Goal: Information Seeking & Learning: Learn about a topic

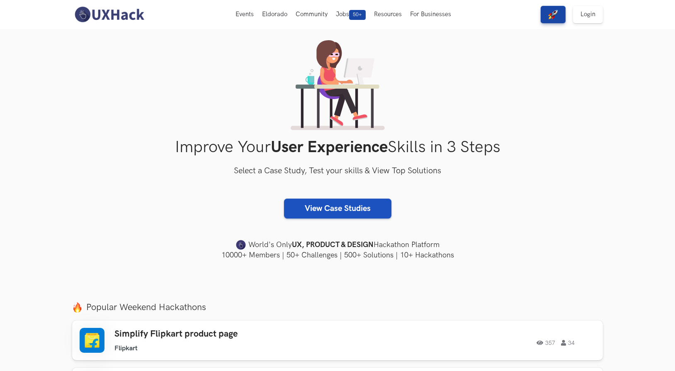
scroll to position [24, 0]
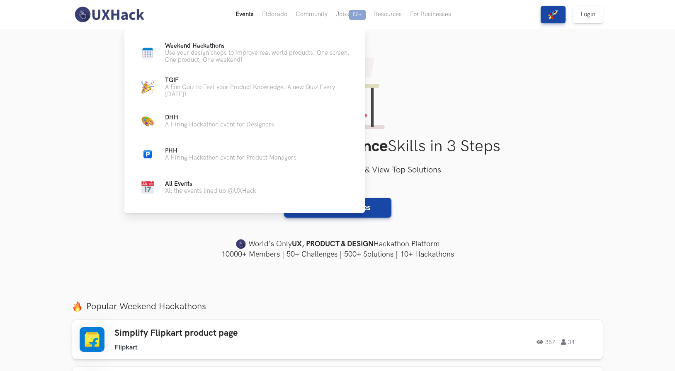
click at [234, 16] on button "Events Live" at bounding box center [244, 14] width 27 height 29
click at [239, 58] on p "Use your design chops to improve real world products. One screen, One product, …" at bounding box center [258, 56] width 187 height 14
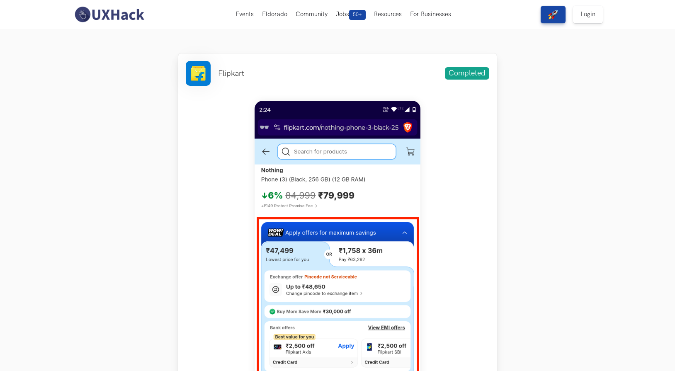
scroll to position [292, 0]
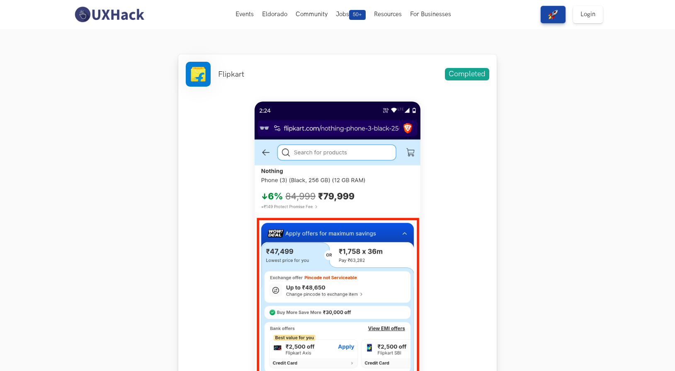
click at [319, 253] on img at bounding box center [338, 286] width 166 height 369
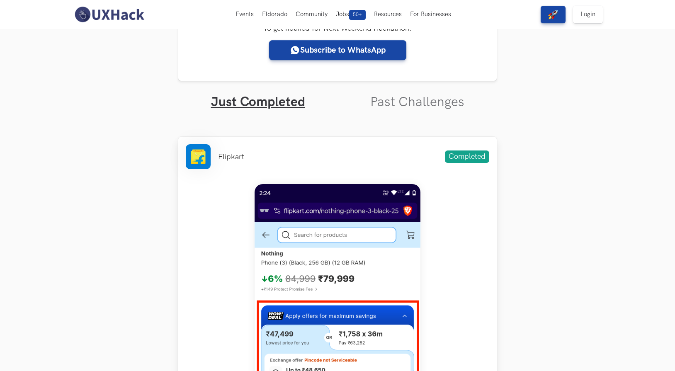
scroll to position [152, 0]
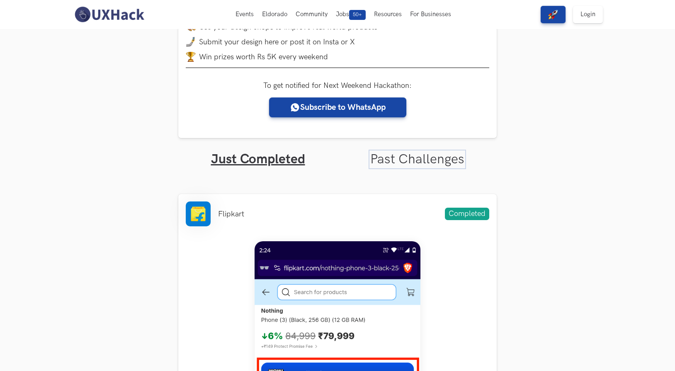
click at [425, 159] on link "Past Challenges" at bounding box center [417, 159] width 94 height 16
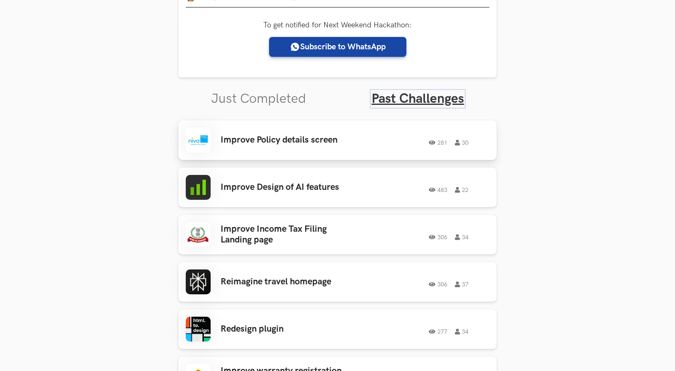
scroll to position [213, 0]
click at [298, 194] on div "Improve Design of AI features 483 22 483 22" at bounding box center [338, 187] width 304 height 25
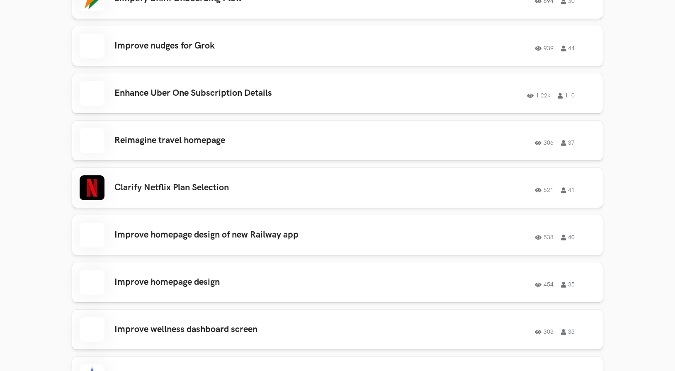
scroll to position [770, 0]
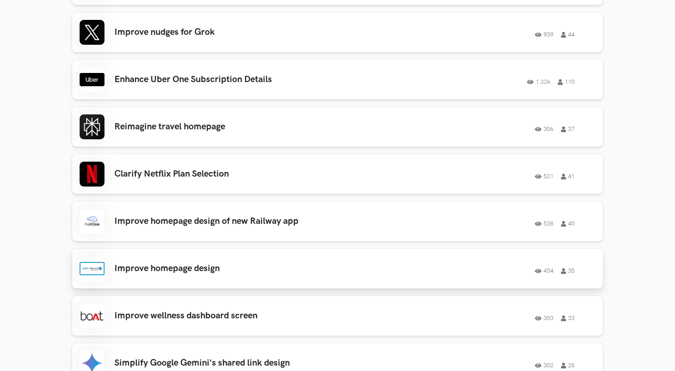
click at [176, 262] on div "Improve homepage design 454 35 454 35" at bounding box center [338, 268] width 516 height 25
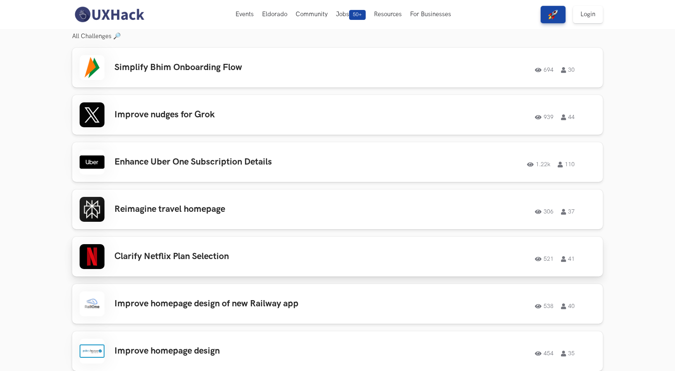
scroll to position [641, 0]
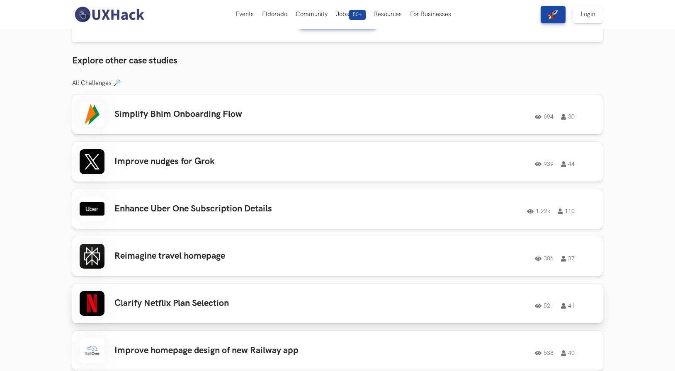
click at [168, 310] on div "Clarify Netflix Plan Selection 521 41 521 41" at bounding box center [338, 303] width 516 height 25
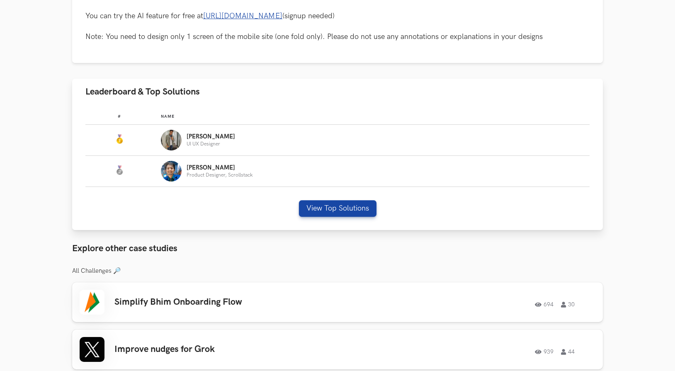
scroll to position [545, 0]
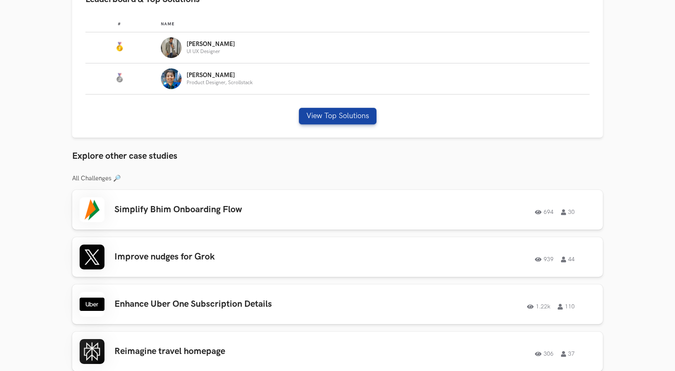
click at [114, 180] on h3 "All Challenges 🔎" at bounding box center [337, 178] width 531 height 7
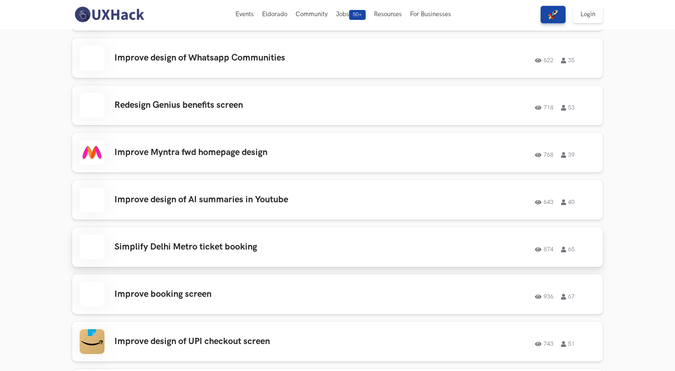
scroll to position [1399, 0]
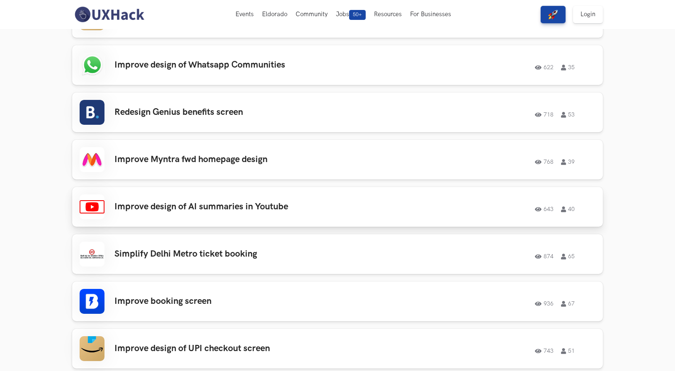
click at [185, 213] on div "Improve design of AI summaries in Youtube 643 40 643 40" at bounding box center [338, 207] width 516 height 25
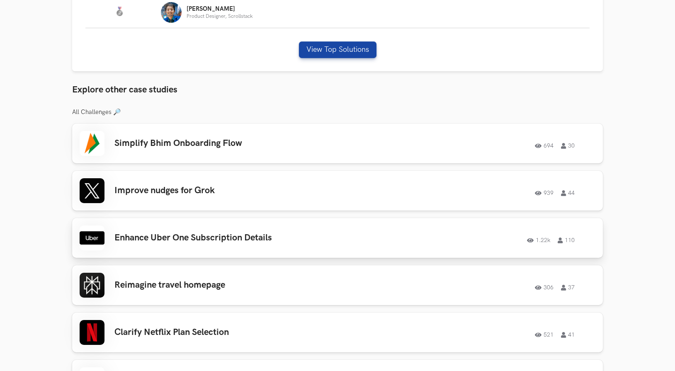
scroll to position [617, 0]
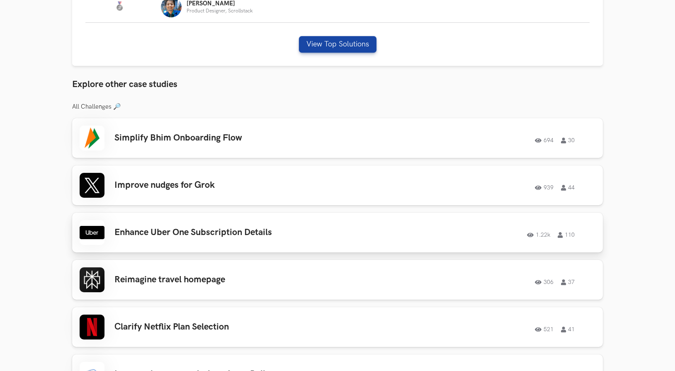
click at [167, 244] on div "Enhance Uber One Subscription Details 1.22k 110 1.22k 110" at bounding box center [338, 232] width 516 height 25
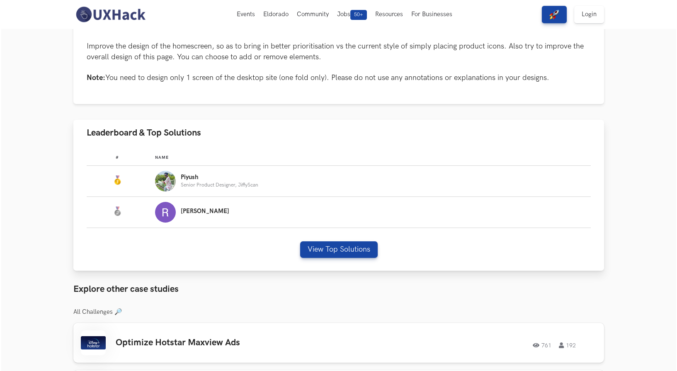
scroll to position [430, 0]
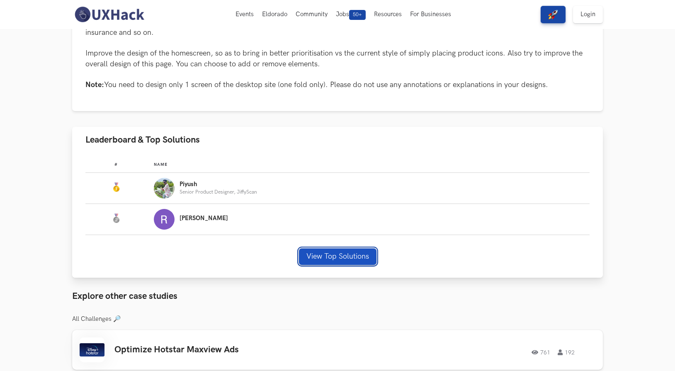
click at [338, 259] on button "View Top Solutions" at bounding box center [338, 256] width 78 height 17
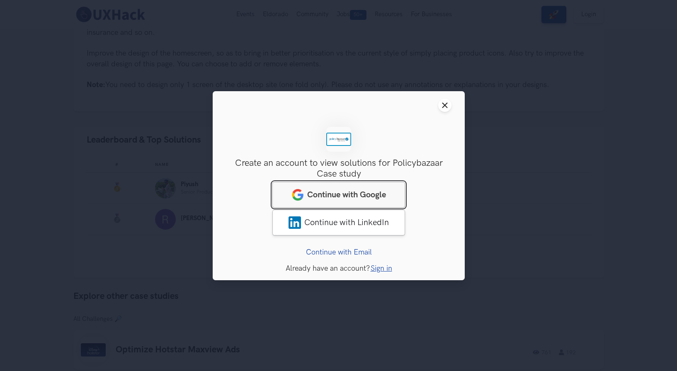
click at [358, 191] on span "Continue with Google" at bounding box center [346, 195] width 79 height 10
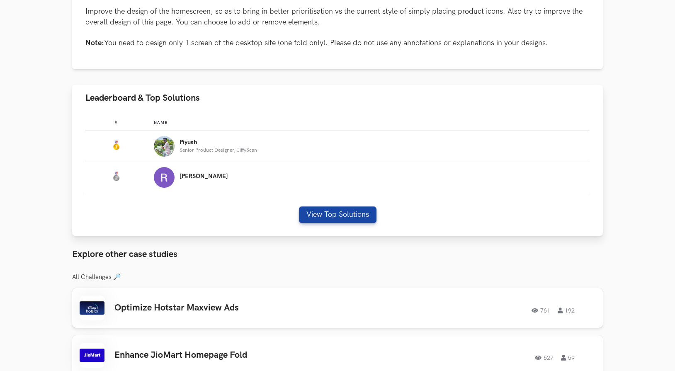
scroll to position [455, 0]
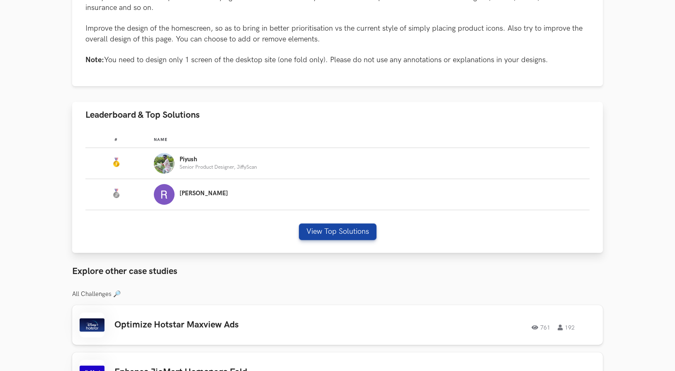
click at [198, 168] on p "Senior Product Designer, JiffyScan" at bounding box center [219, 167] width 78 height 5
click at [313, 233] on button "View Top Solutions" at bounding box center [338, 232] width 78 height 17
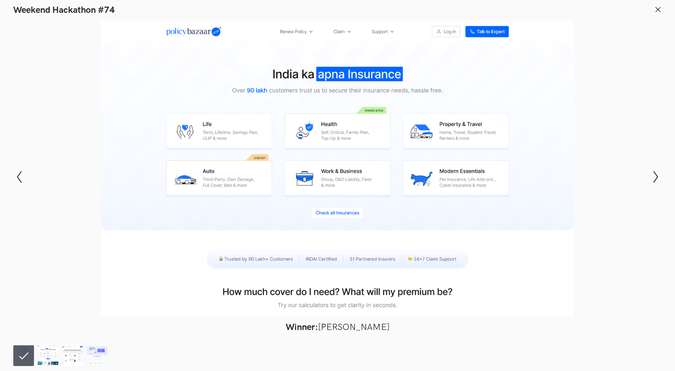
scroll to position [1323, 0]
click at [54, 360] on img at bounding box center [48, 356] width 21 height 21
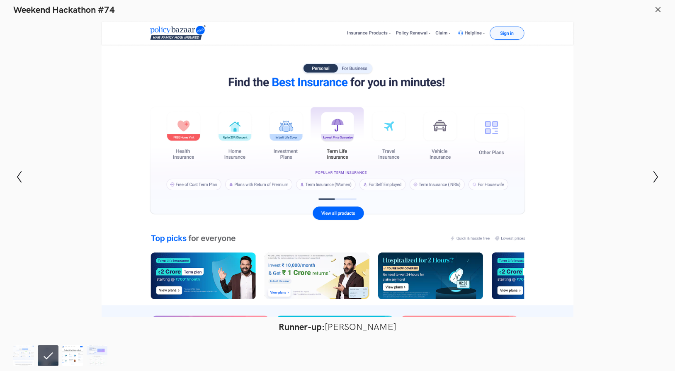
click at [73, 352] on img at bounding box center [72, 356] width 21 height 21
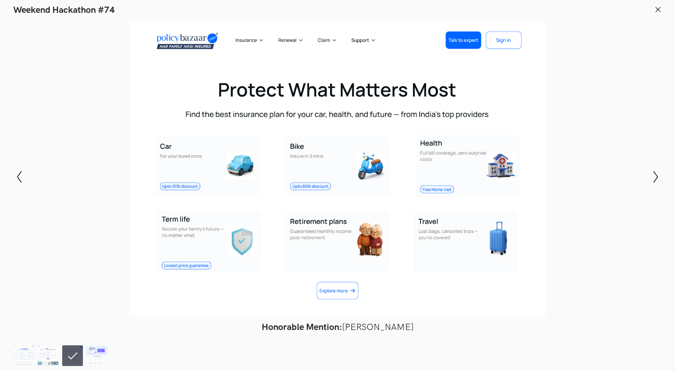
click at [92, 353] on img at bounding box center [97, 356] width 21 height 21
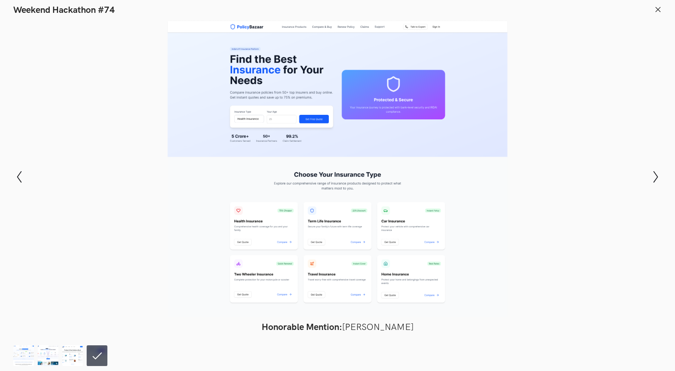
scroll to position [1303, 0]
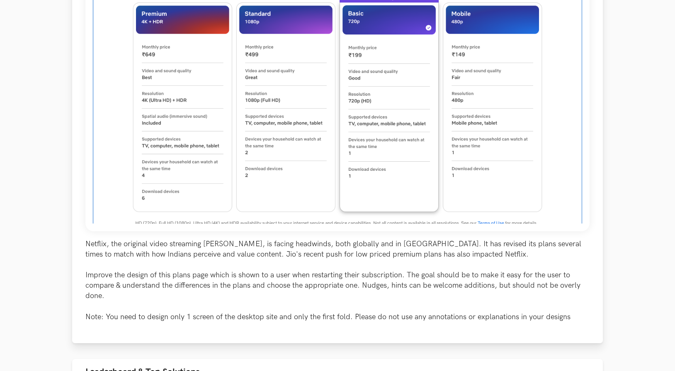
scroll to position [215, 0]
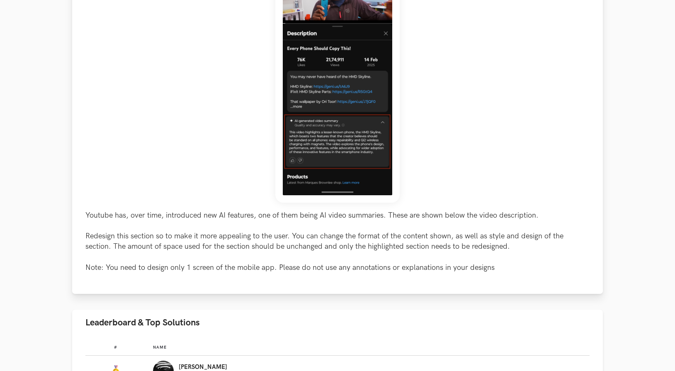
scroll to position [175, 0]
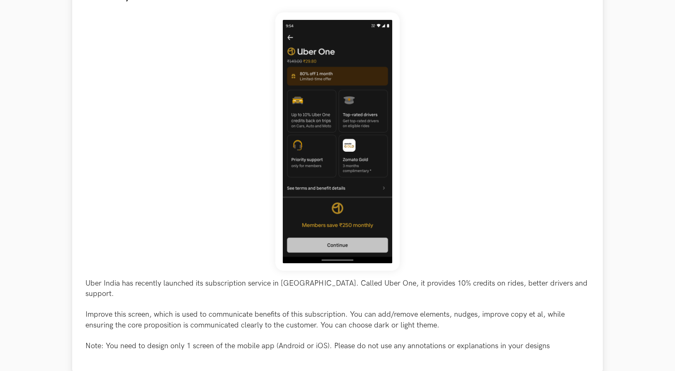
scroll to position [104, 0]
